Goal: Transaction & Acquisition: Purchase product/service

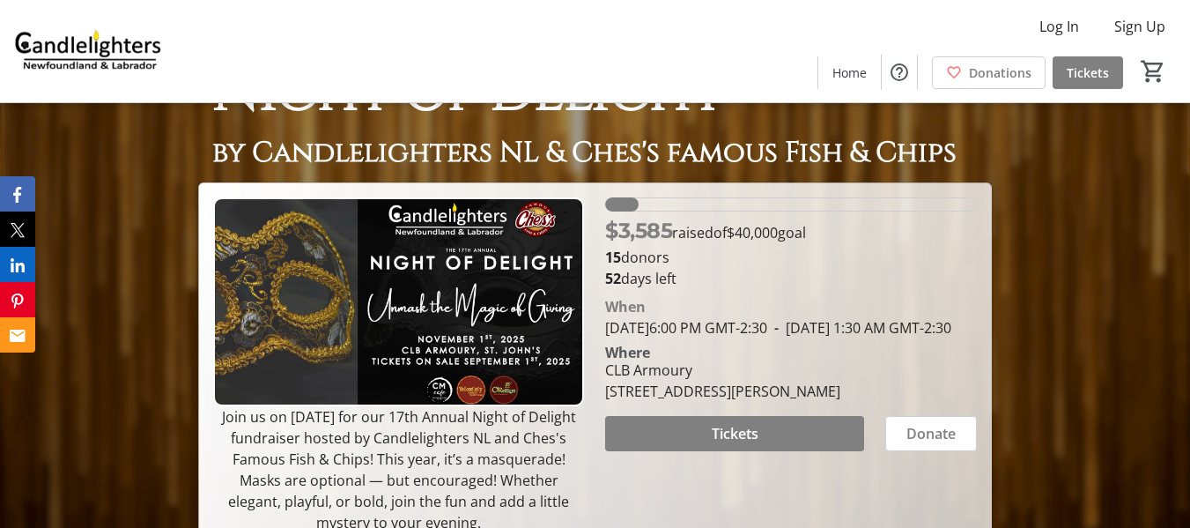
scroll to position [88, 0]
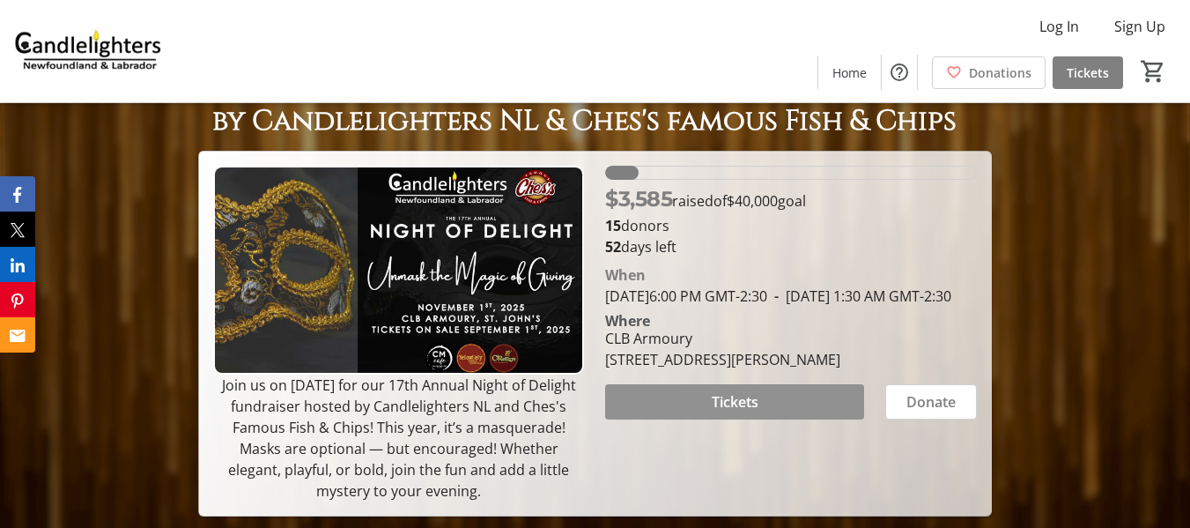
click at [715, 412] on span "Tickets" at bounding box center [735, 401] width 47 height 21
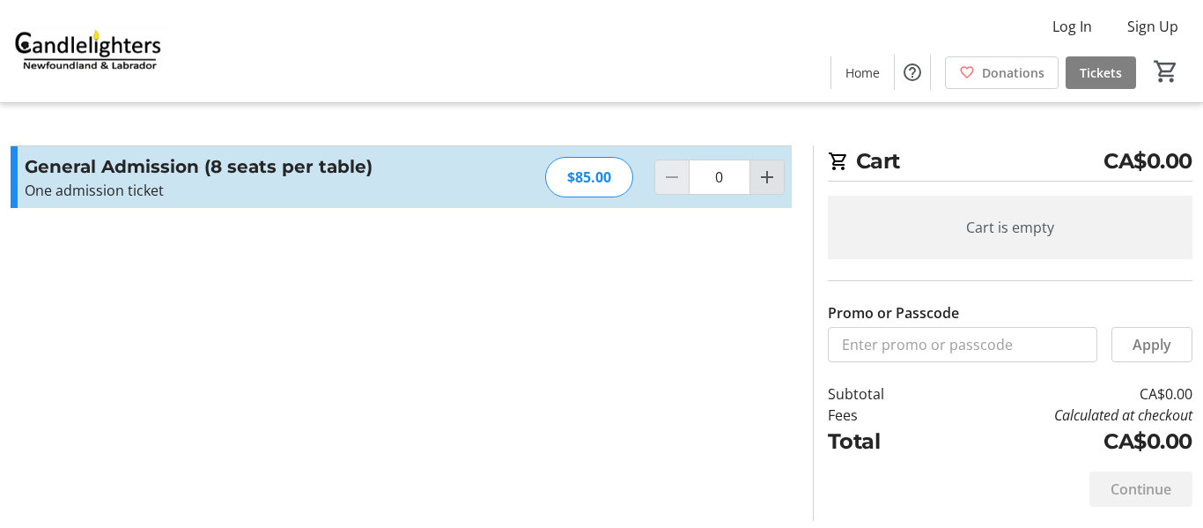
click at [766, 176] on mat-icon "Increment by one" at bounding box center [767, 176] width 21 height 21
type input "1"
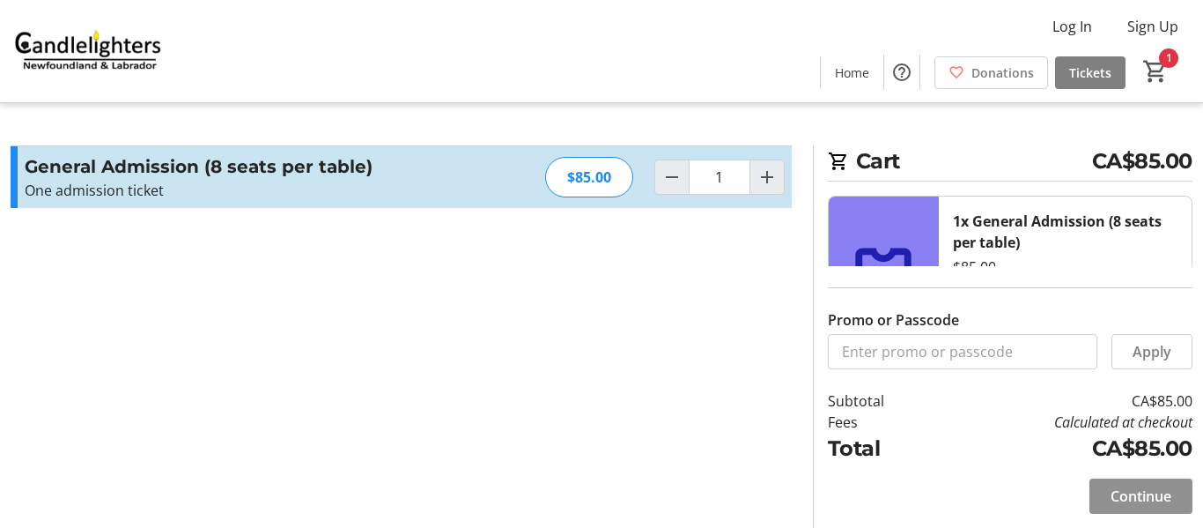
click at [1135, 486] on span "Continue" at bounding box center [1141, 495] width 61 height 21
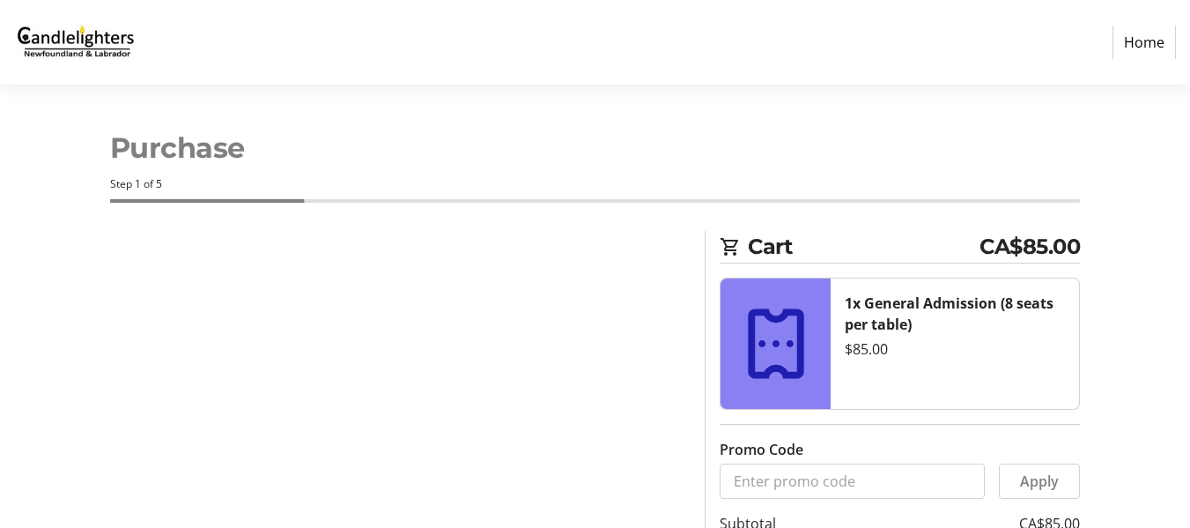
select select "CA"
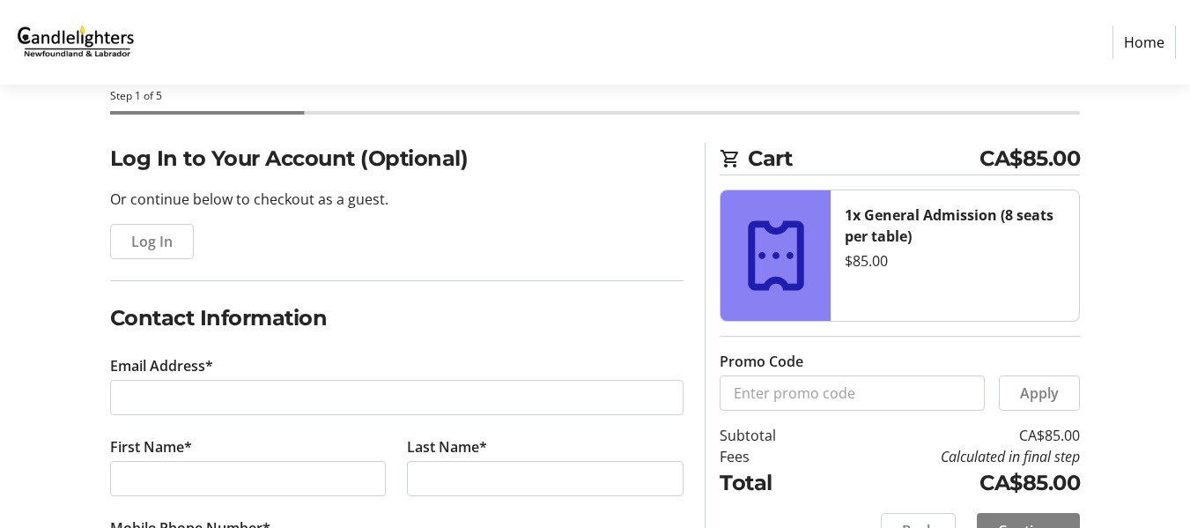
scroll to position [176, 0]
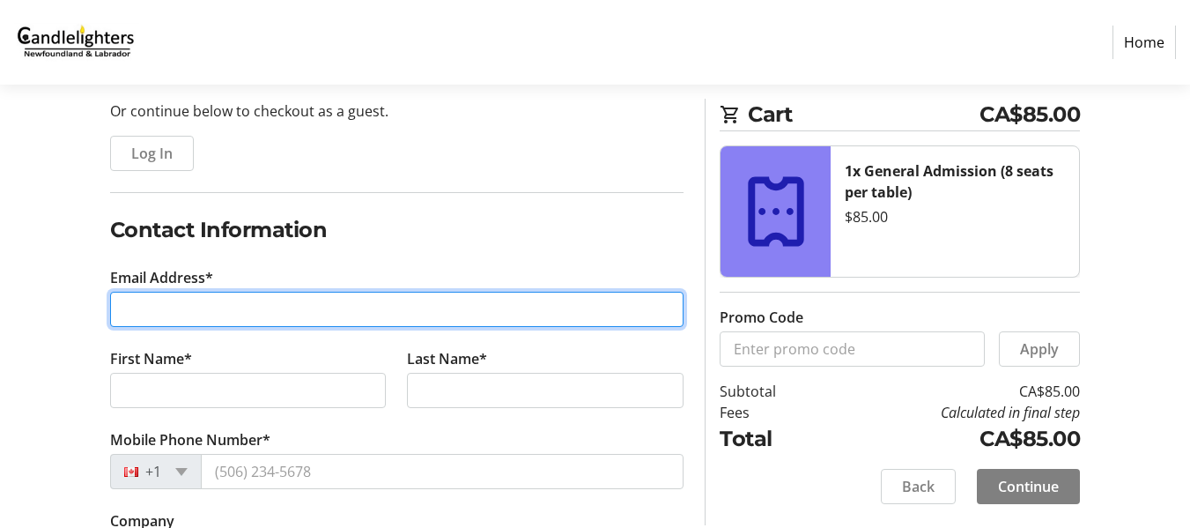
click at [269, 306] on input "Email Address*" at bounding box center [397, 309] width 574 height 35
type input "[PERSON_NAME][EMAIL_ADDRESS][PERSON_NAME][DOMAIN_NAME]"
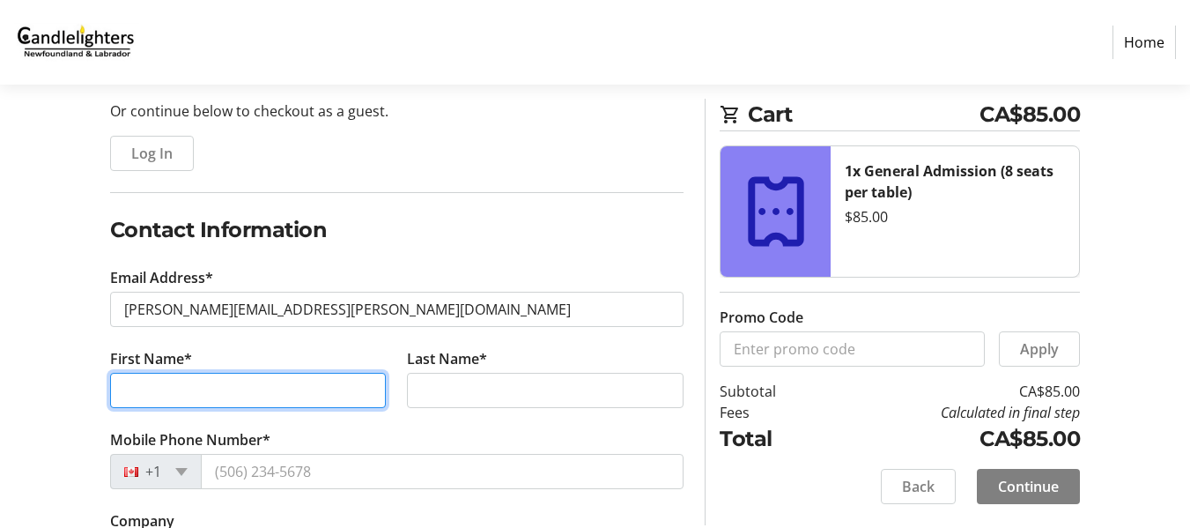
type input "[PERSON_NAME]"
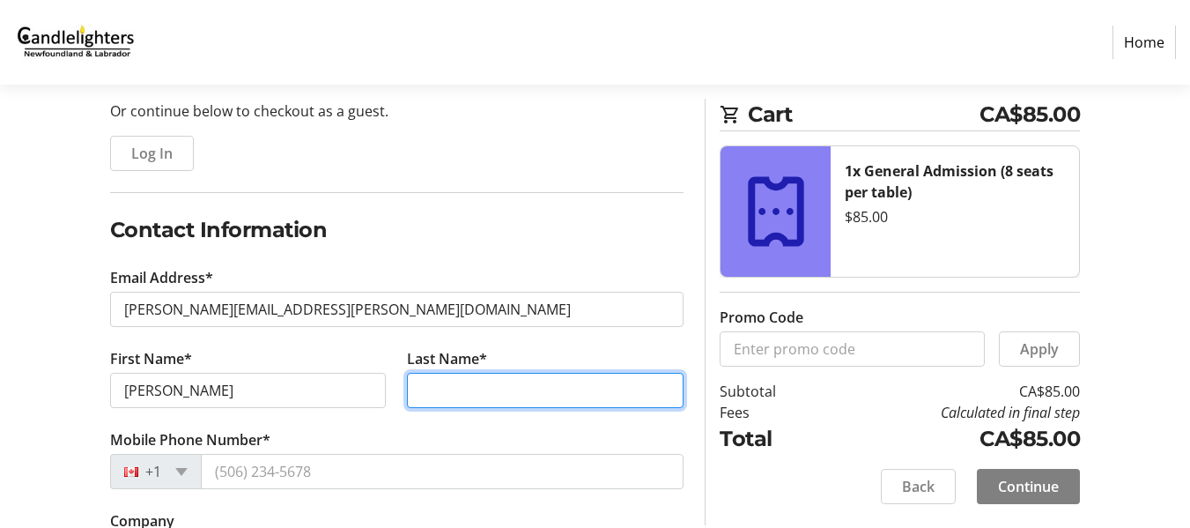
type input "[PERSON_NAME]"
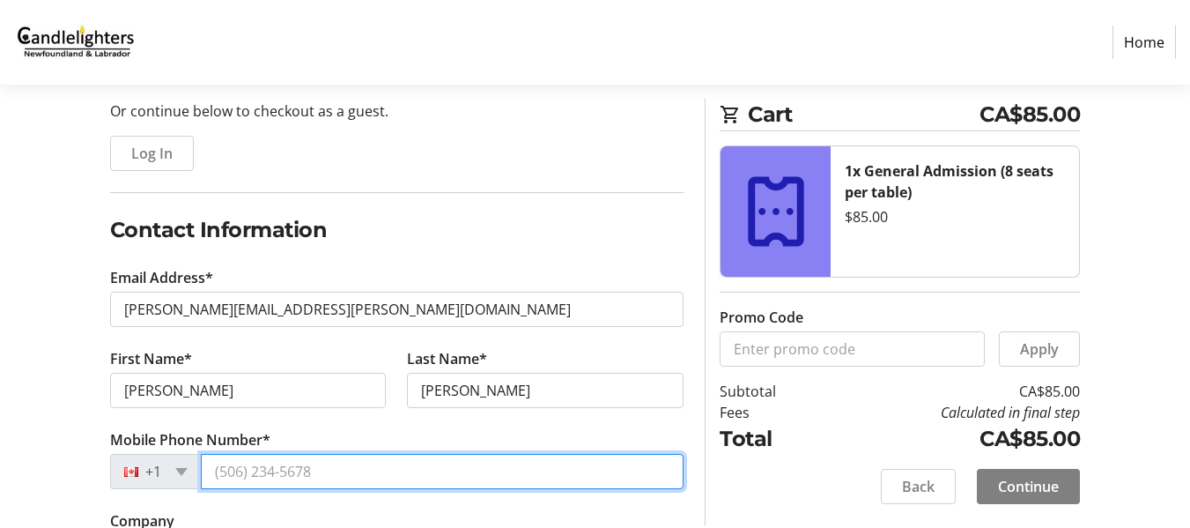
type input "[PHONE_NUMBER]"
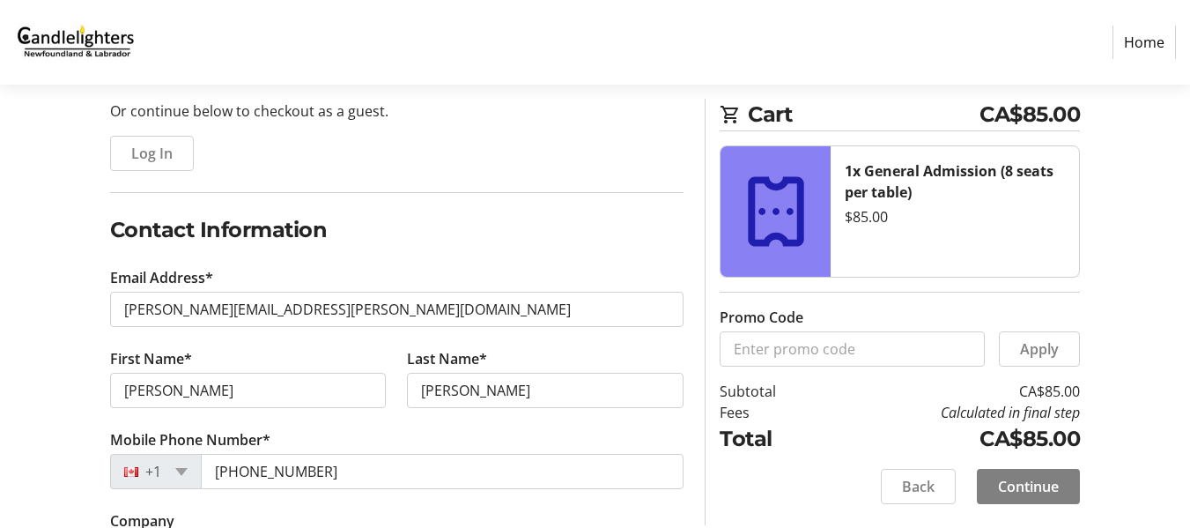
type input "[STREET_ADDRESS]"
type input "St. [PERSON_NAME]'s"
select select "NL"
type input "A1E 6K4"
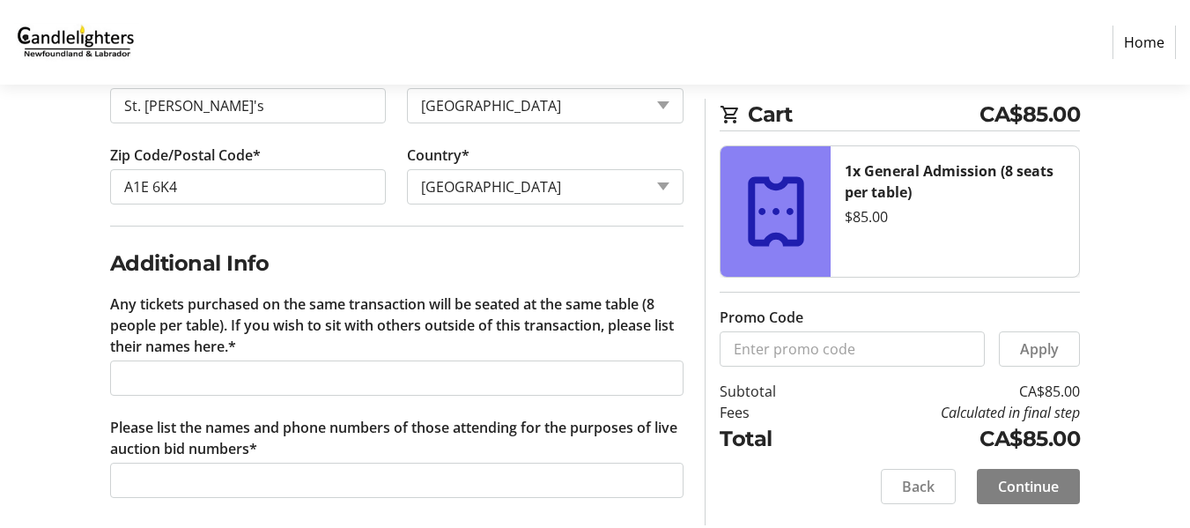
scroll to position [918, 0]
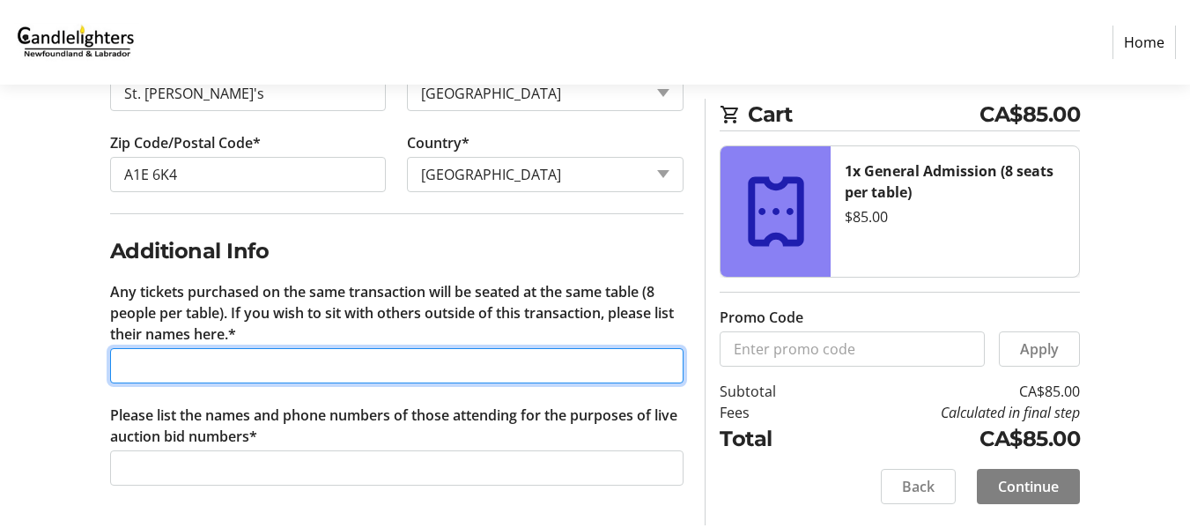
click at [315, 367] on input "Any tickets purchased on the same transaction will be seated at the same table …" at bounding box center [397, 365] width 574 height 35
paste input "Raylene"
paste input "[PERSON_NAME]"
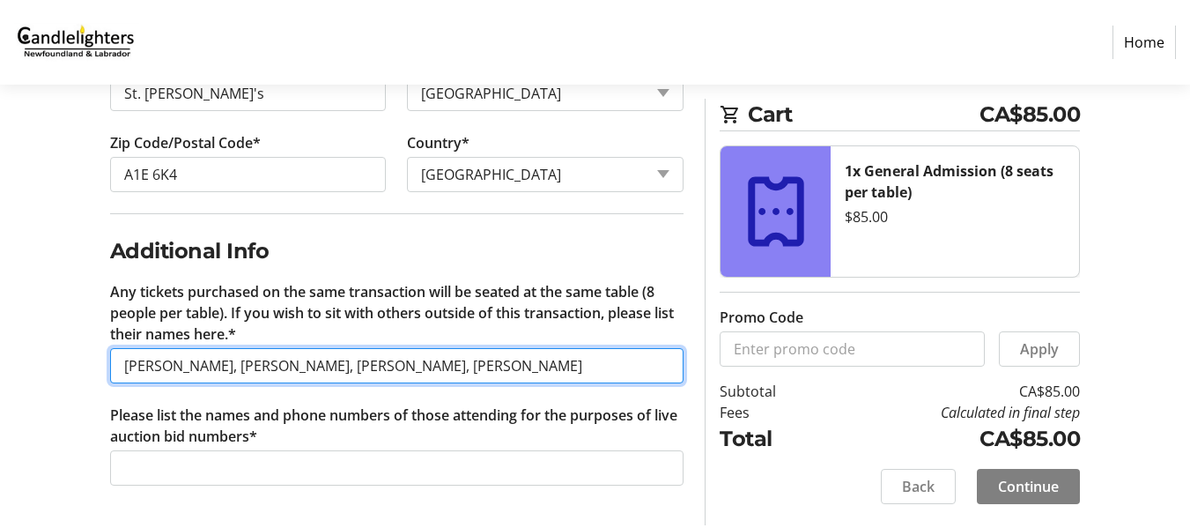
type input "[PERSON_NAME], [PERSON_NAME], [PERSON_NAME], [PERSON_NAME]"
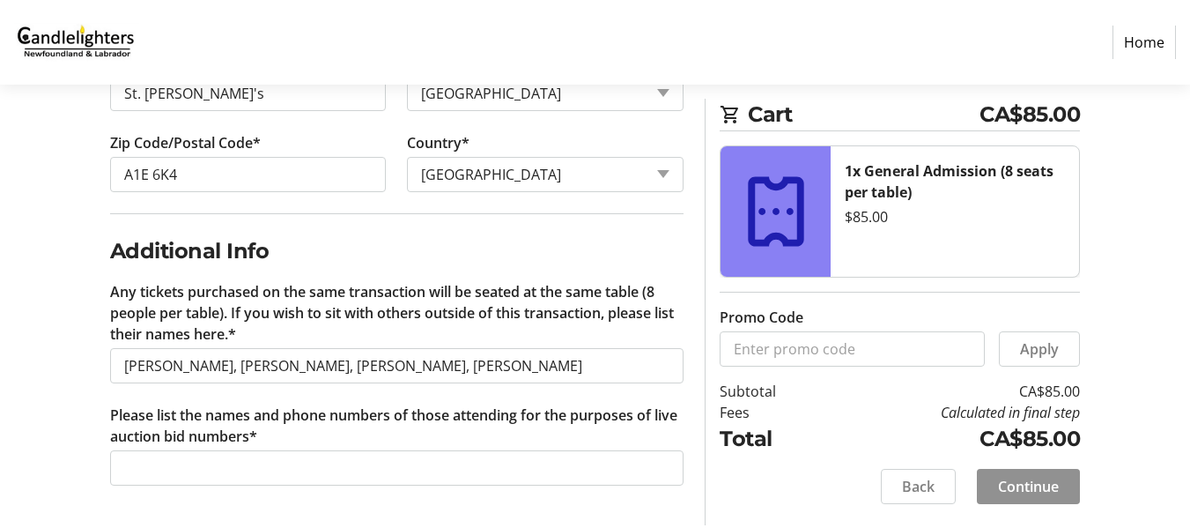
click at [1002, 483] on span "Continue" at bounding box center [1028, 486] width 61 height 21
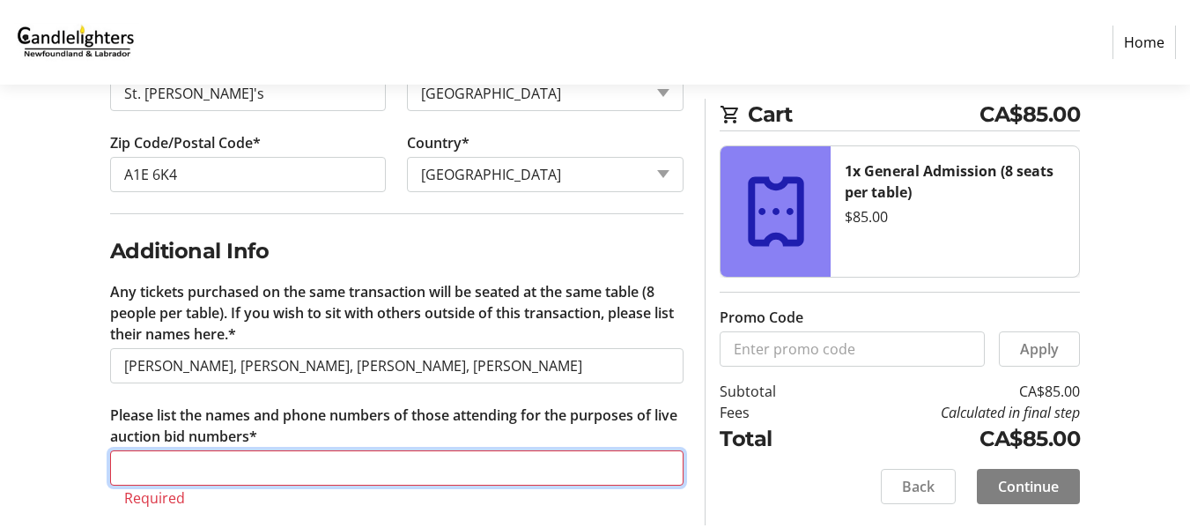
click at [228, 470] on input "Please list the names and phone numbers of those attending for the purposes of …" at bounding box center [397, 467] width 574 height 35
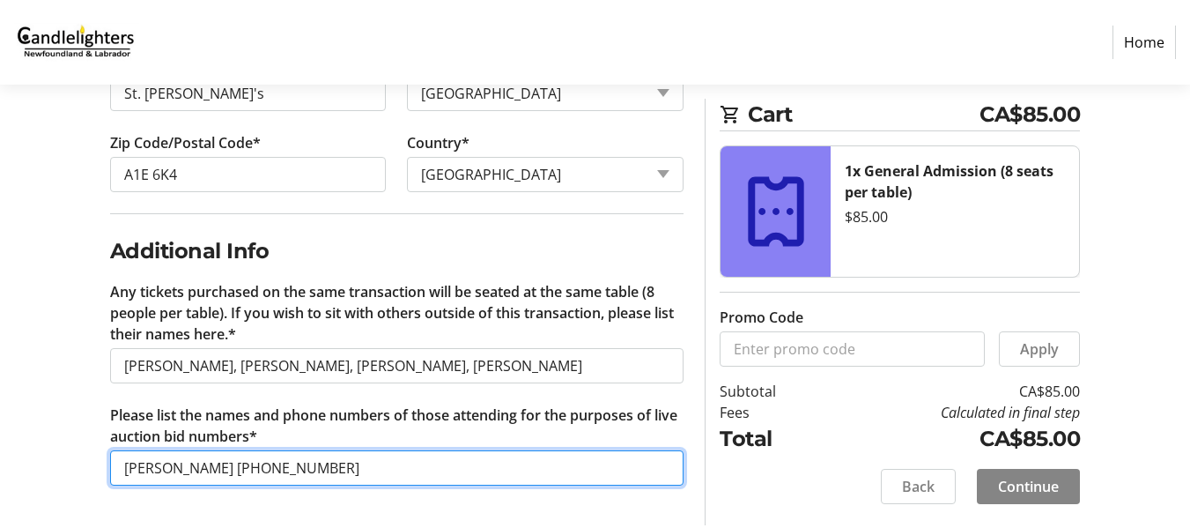
type input "[PERSON_NAME] [PHONE_NUMBER]"
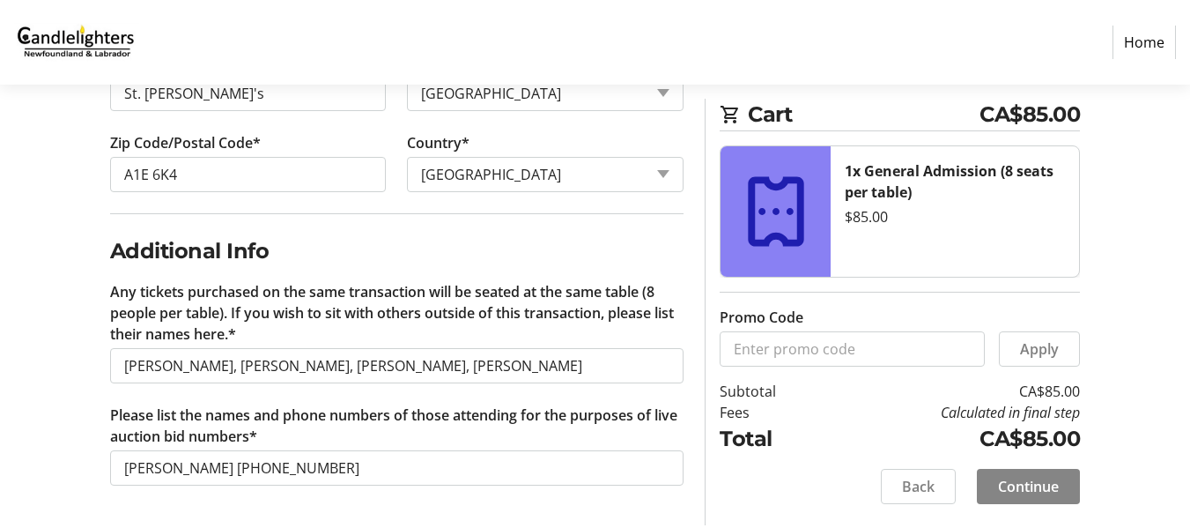
click at [1001, 483] on span "Continue" at bounding box center [1028, 486] width 61 height 21
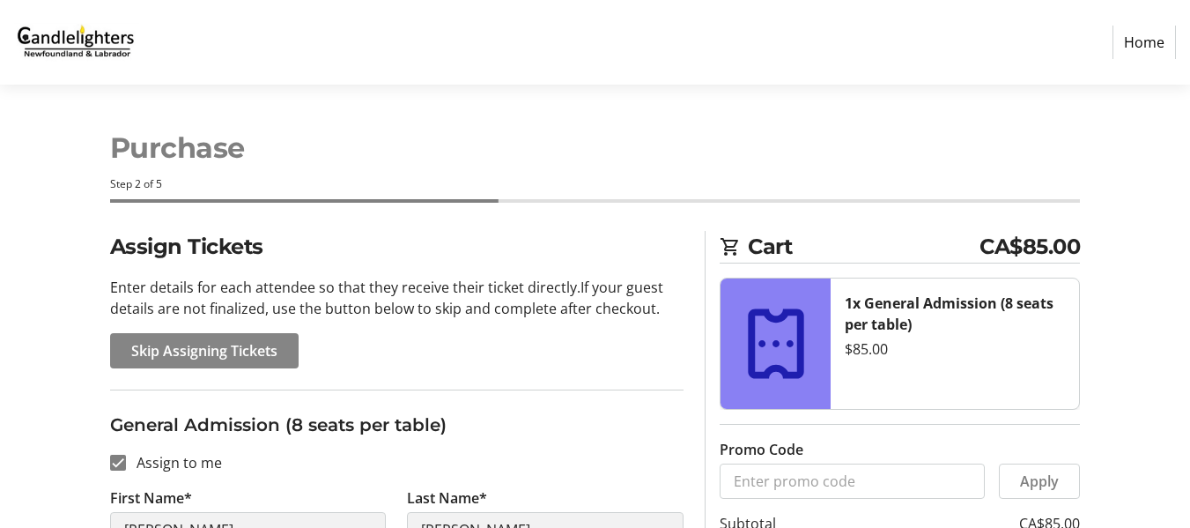
click at [243, 350] on span "Skip Assigning Tickets" at bounding box center [204, 350] width 146 height 21
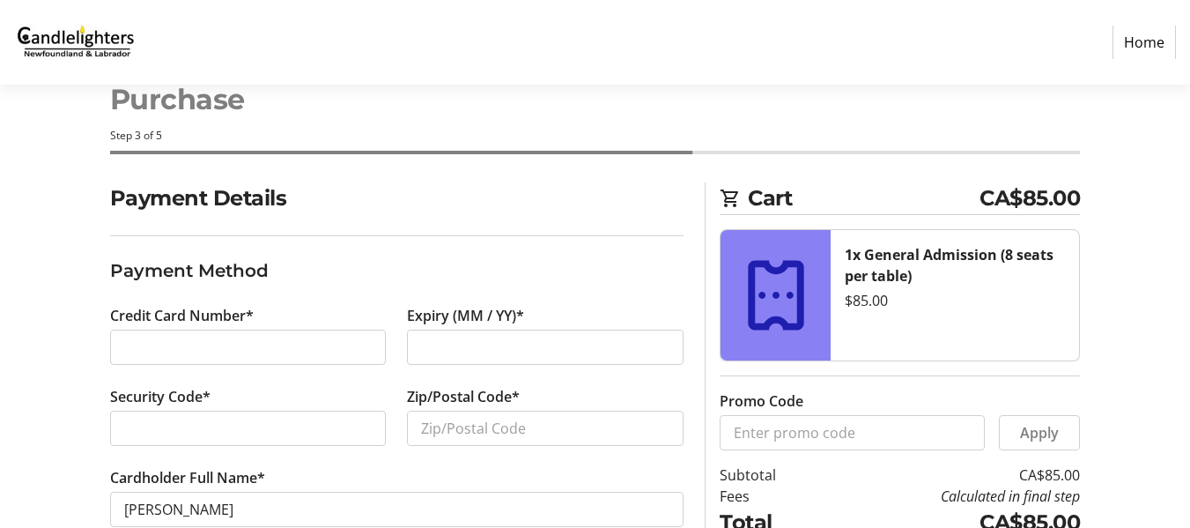
scroll to position [88, 0]
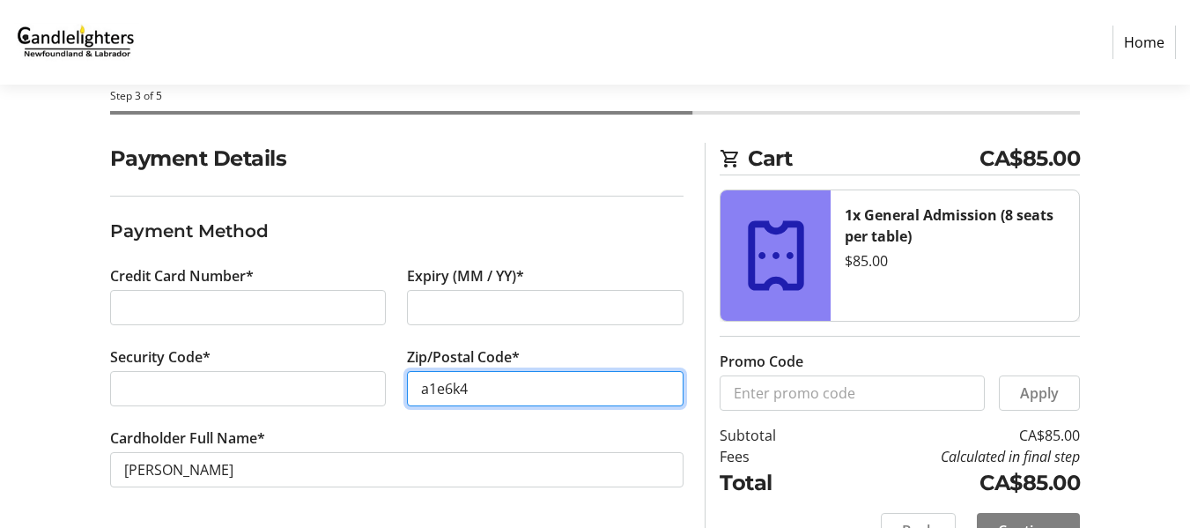
type input "a1e6k4"
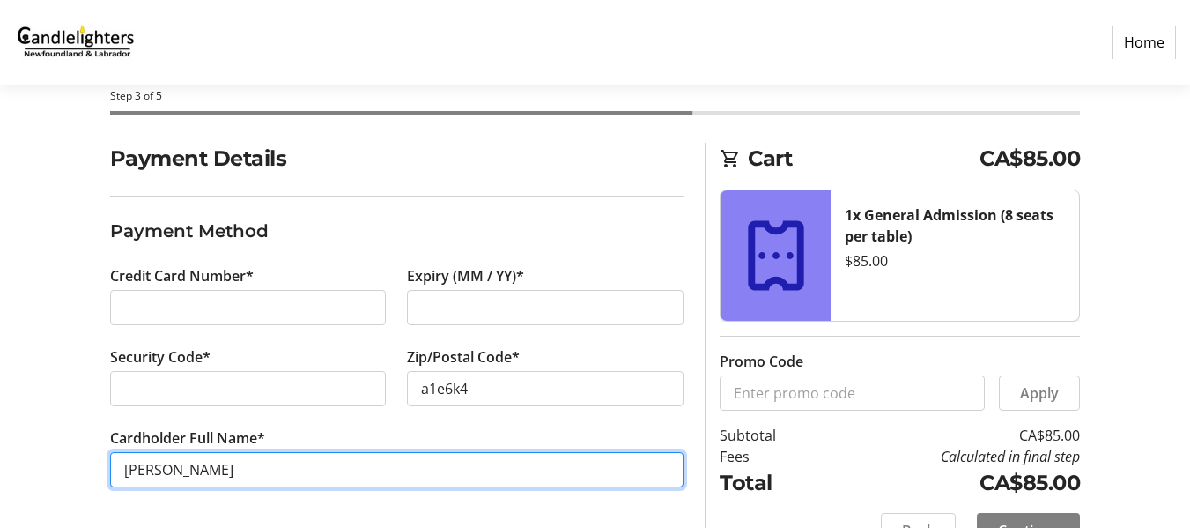
scroll to position [129, 0]
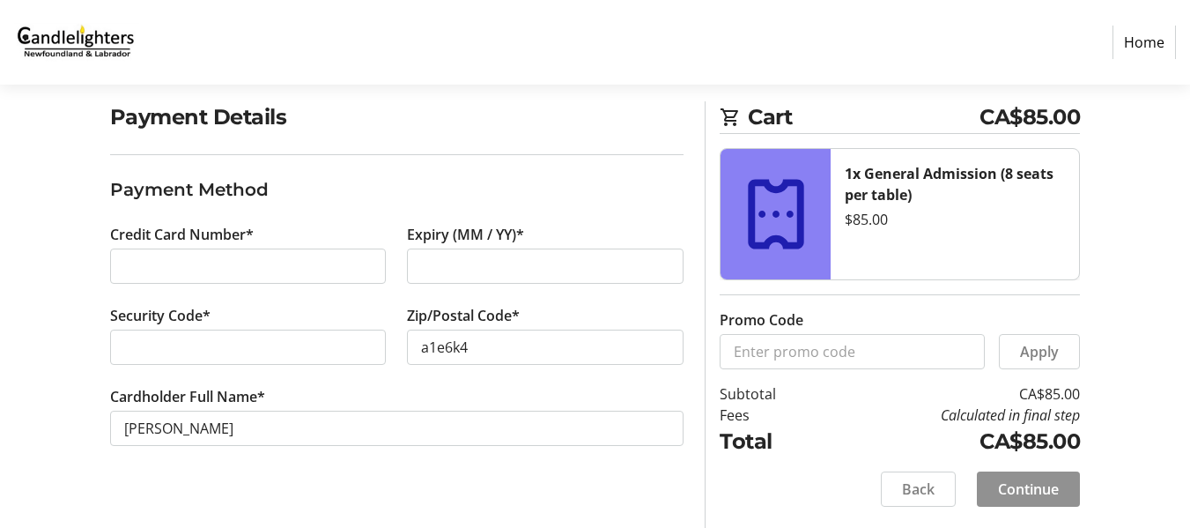
click at [1044, 483] on span "Continue" at bounding box center [1028, 488] width 61 height 21
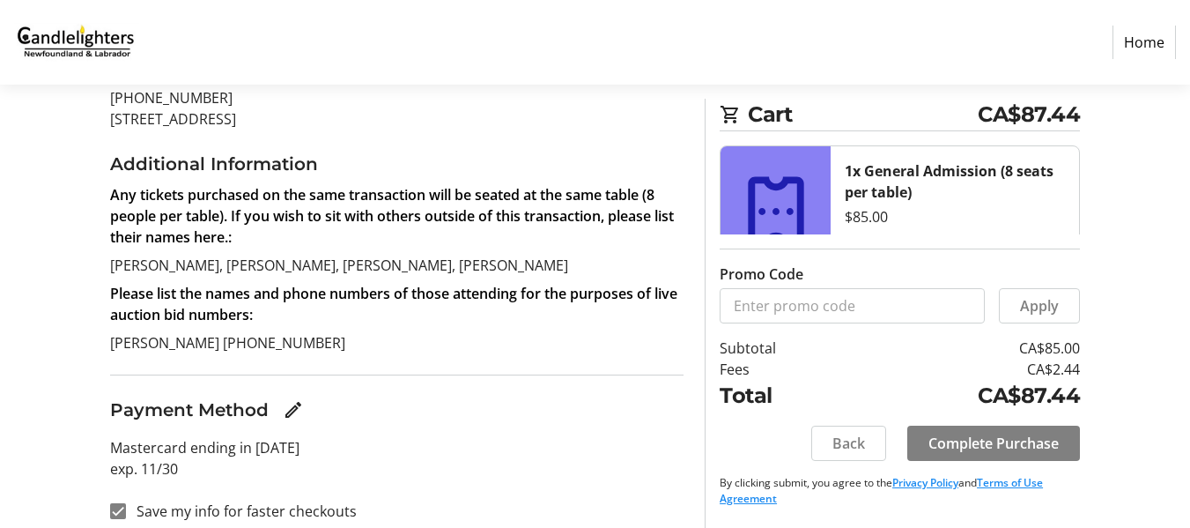
scroll to position [309, 0]
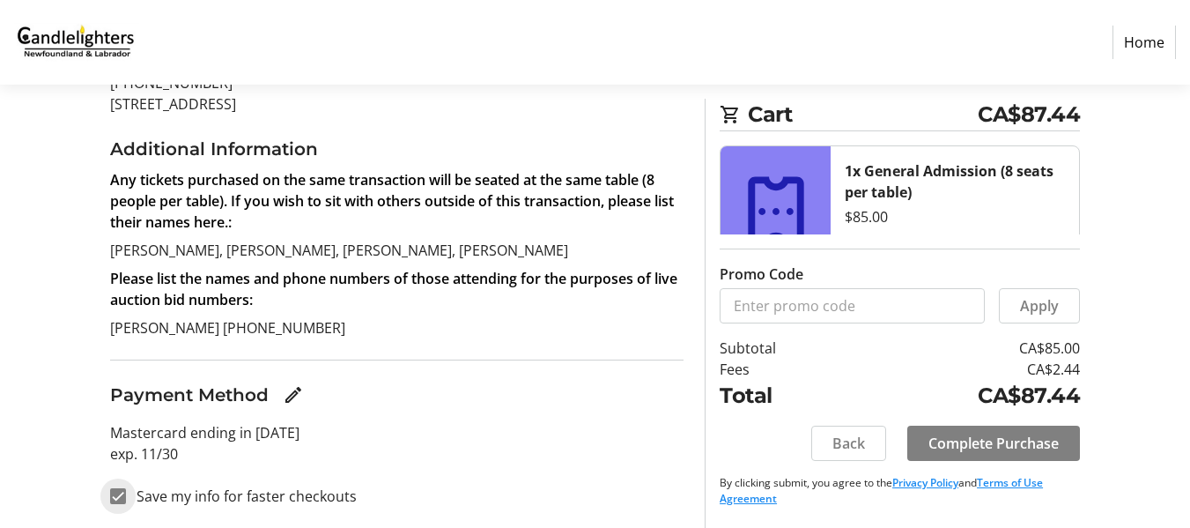
click at [121, 498] on input "Save my info for faster checkouts" at bounding box center [118, 496] width 16 height 16
checkbox input "false"
click at [1034, 442] on span "Complete Purchase" at bounding box center [993, 442] width 130 height 21
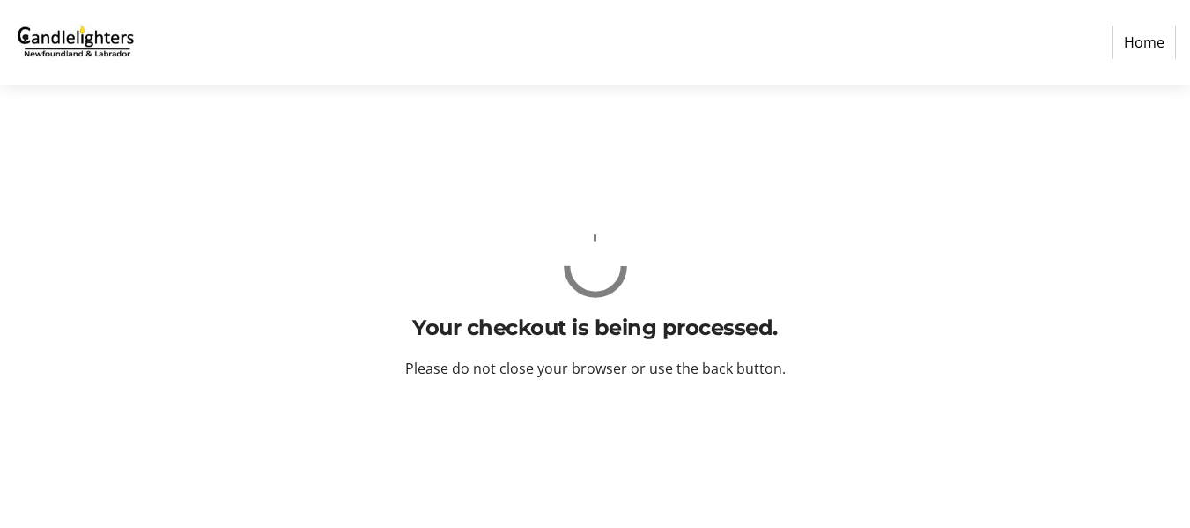
scroll to position [0, 0]
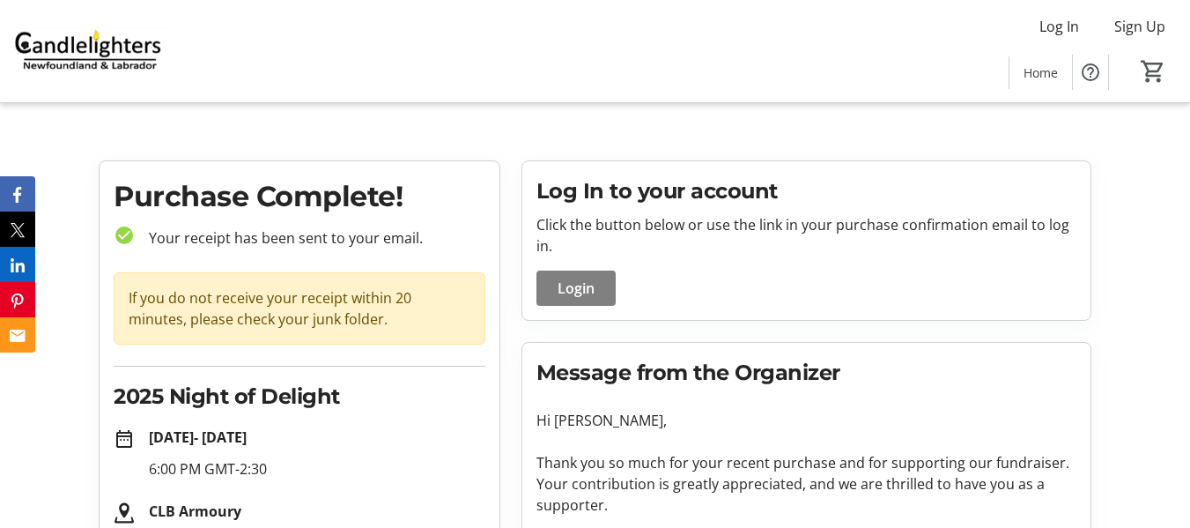
scroll to position [88, 0]
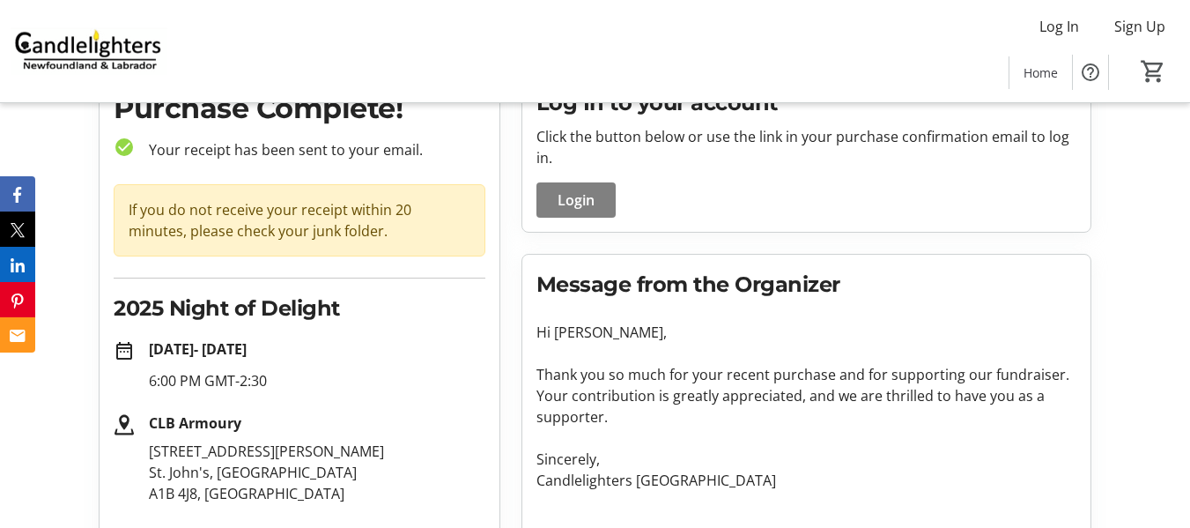
click at [123, 354] on mat-icon "date_range" at bounding box center [124, 350] width 21 height 21
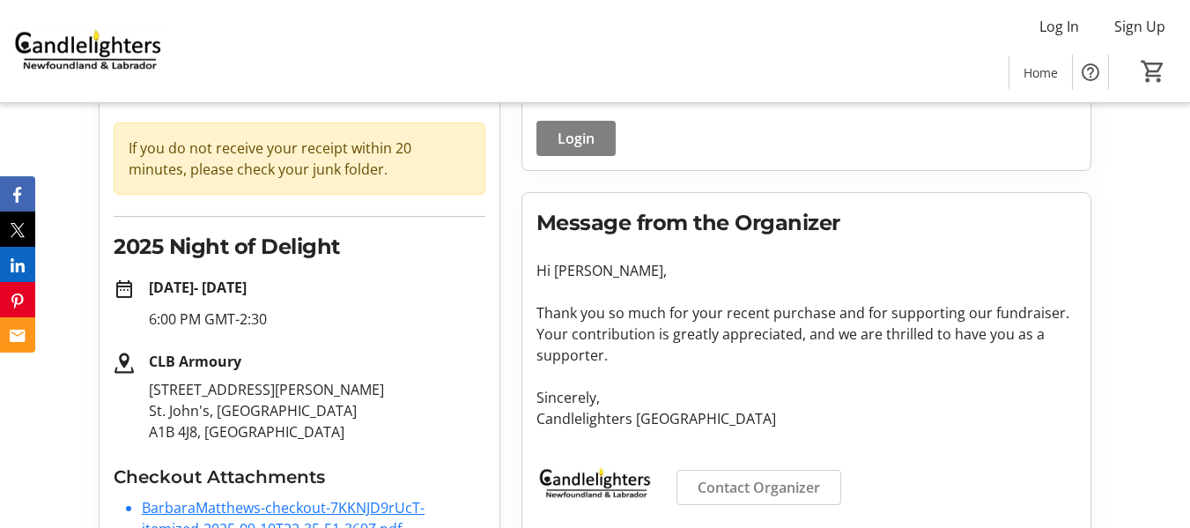
scroll to position [176, 0]
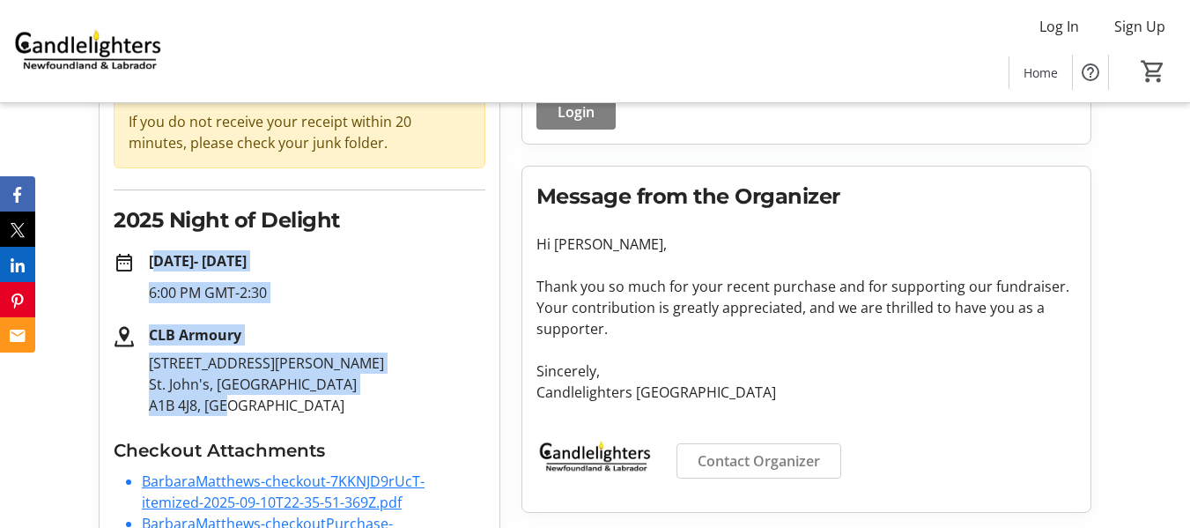
drag, startPoint x: 146, startPoint y: 261, endPoint x: 241, endPoint y: 412, distance: 178.9
click at [241, 412] on tr-order-details-event-info "date_range Nov 1, 2025 - [DATE] 6:00 PM GMT-2:30 CLB Armoury [STREET_ADDRESS][P…" at bounding box center [300, 333] width 372 height 166
copy tr-order-details-event-info "Nov 1, 2025 - [DATE] 6:00 PM GMT-2:30 CLB Armoury [STREET_ADDRESS][PERSON_NAME]"
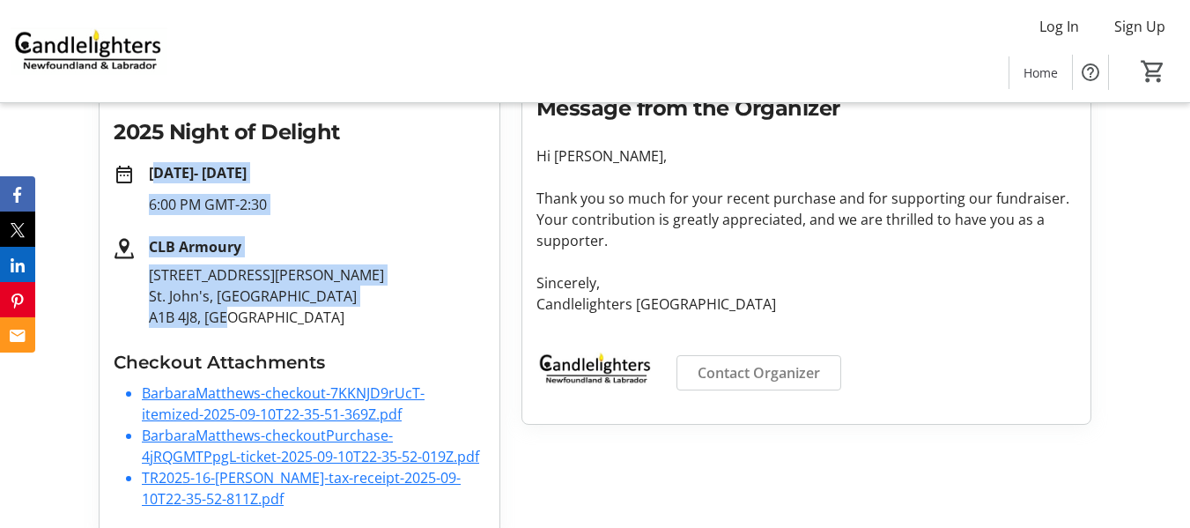
scroll to position [289, 0]
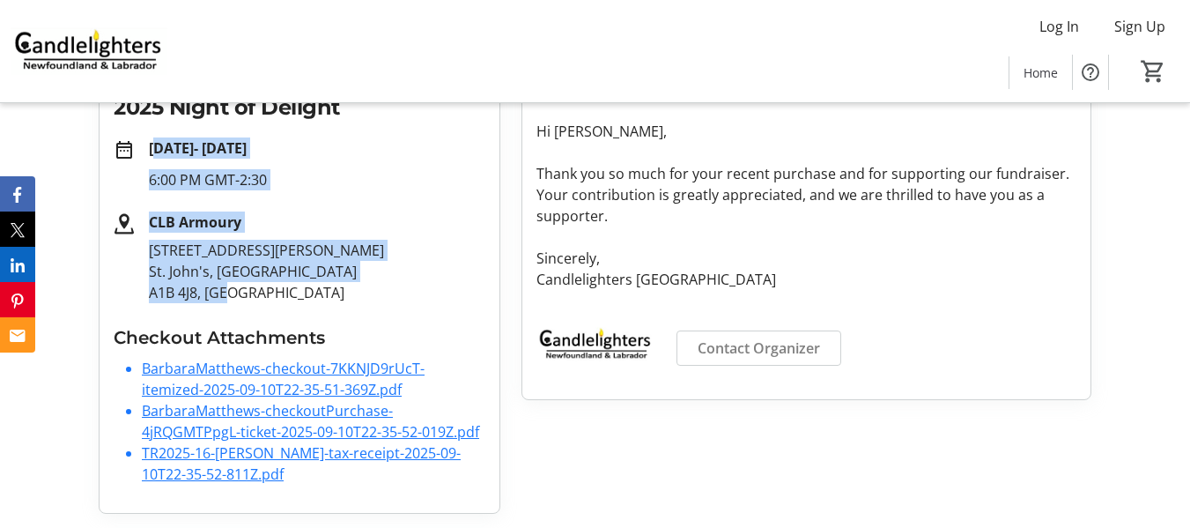
click at [284, 373] on link "BarbaraMatthews-checkout-7KKNJD9rUcT-itemized-2025-09-10T22-35-51-369Z.pdf" at bounding box center [283, 378] width 283 height 41
click at [154, 413] on link "BarbaraMatthews-checkoutPurchase-4jRQGMTPpgL-ticket-2025-09-10T22-35-52-019Z.pdf" at bounding box center [310, 421] width 337 height 41
click at [151, 461] on link "TR2025-16-[PERSON_NAME]-tax-receipt-2025-09-10T22-35-52-811Z.pdf" at bounding box center [301, 463] width 319 height 41
